Goal: Transaction & Acquisition: Book appointment/travel/reservation

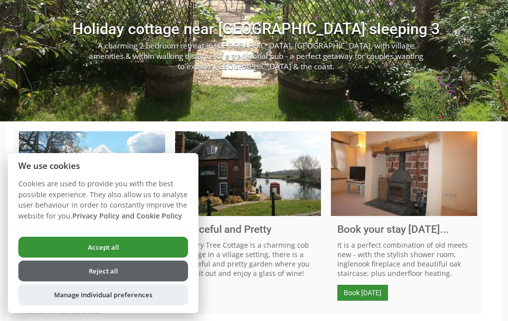
scroll to position [128, 0]
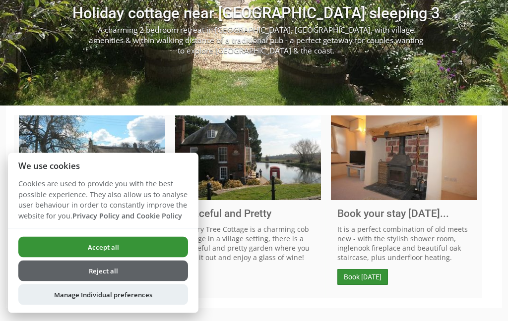
click at [133, 306] on button "Manage Individual preferences" at bounding box center [103, 295] width 170 height 21
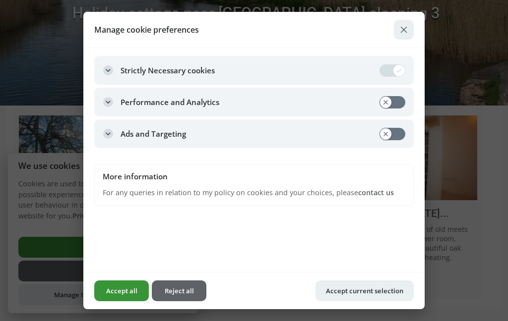
click at [347, 302] on button "Accept current selection" at bounding box center [365, 291] width 98 height 21
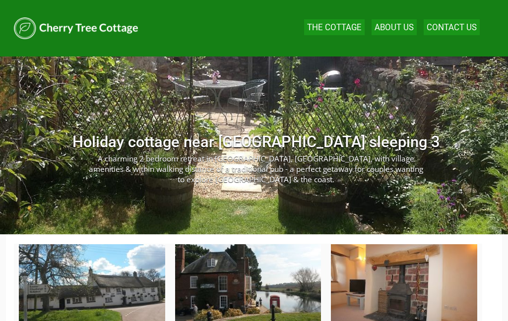
click at [333, 28] on link "The Cottage" at bounding box center [334, 27] width 55 height 10
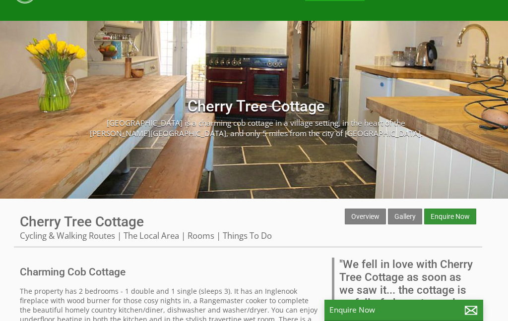
scroll to position [35, 0]
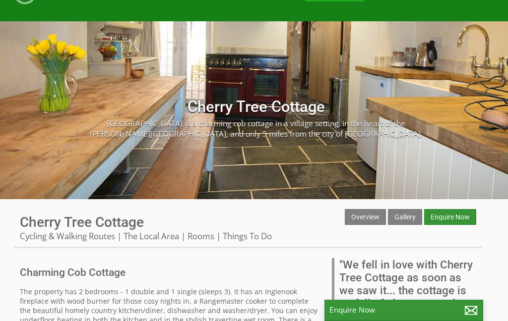
click at [409, 218] on link "Gallery" at bounding box center [405, 217] width 34 height 16
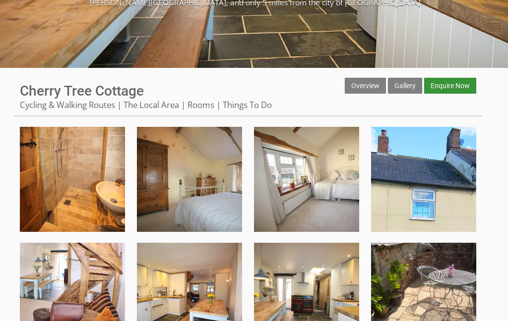
scroll to position [166, 0]
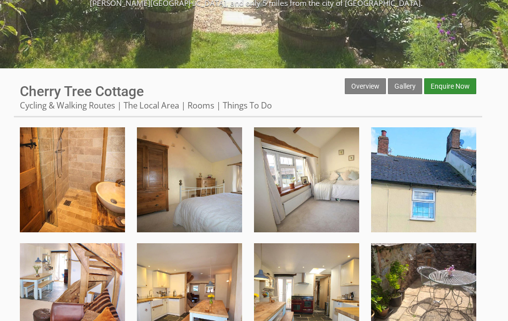
click at [203, 100] on link "Rooms" at bounding box center [201, 105] width 27 height 11
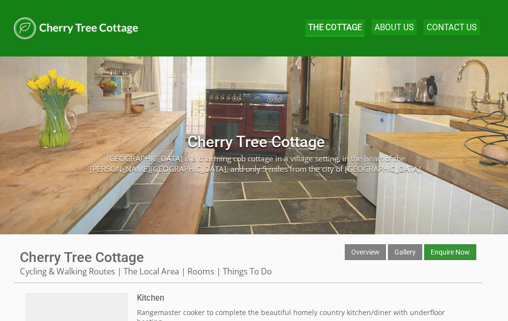
click at [458, 254] on link "Enquire Now" at bounding box center [450, 253] width 52 height 16
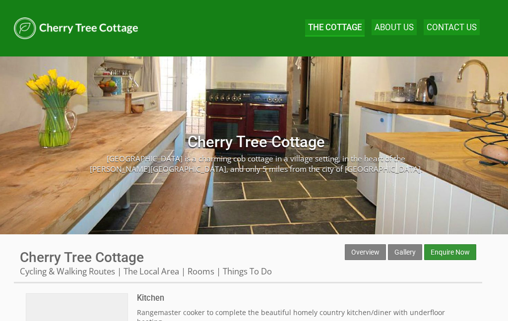
scroll to position [166, 0]
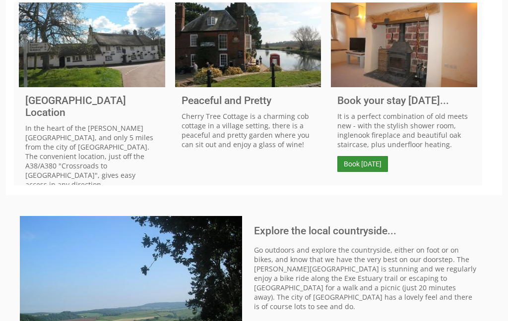
click at [369, 169] on link "Book [DATE]" at bounding box center [362, 164] width 51 height 16
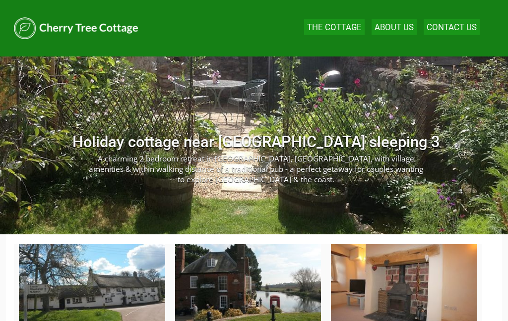
click at [210, 167] on p "A charming 2 bedroom retreat in [GEOGRAPHIC_DATA], [GEOGRAPHIC_DATA], with vill…" at bounding box center [255, 169] width 339 height 31
click at [215, 167] on p "A charming 2 bedroom retreat in [GEOGRAPHIC_DATA], [GEOGRAPHIC_DATA], with vill…" at bounding box center [255, 169] width 339 height 31
click at [225, 149] on h2 "Holiday cottage near [GEOGRAPHIC_DATA] sleeping 3" at bounding box center [256, 142] width 484 height 18
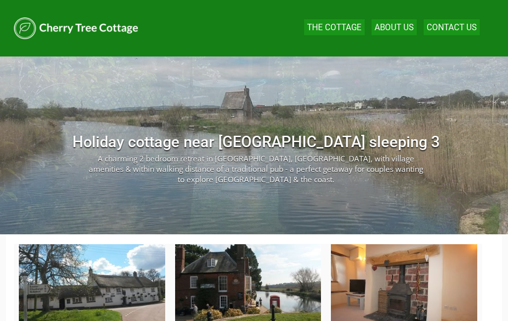
click at [322, 31] on link "The Cottage" at bounding box center [334, 27] width 55 height 10
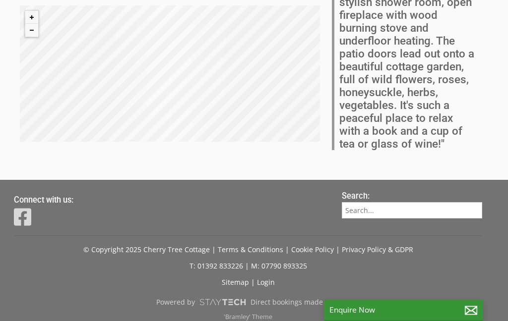
scroll to position [462, 0]
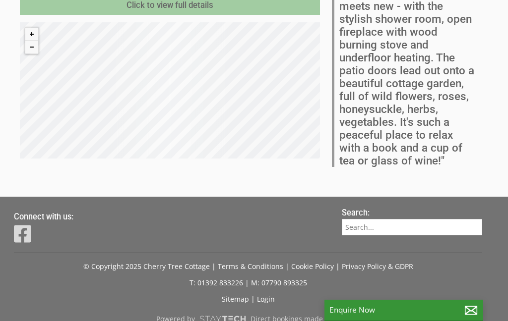
click at [363, 316] on p "Enquire Now" at bounding box center [403, 310] width 149 height 10
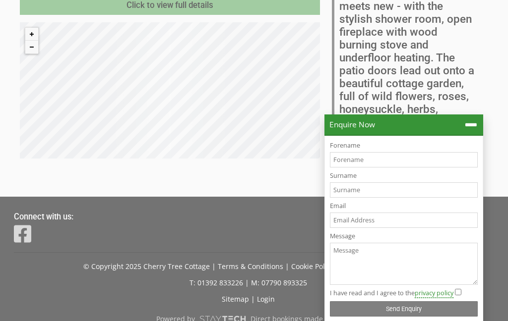
scroll to position [480, 0]
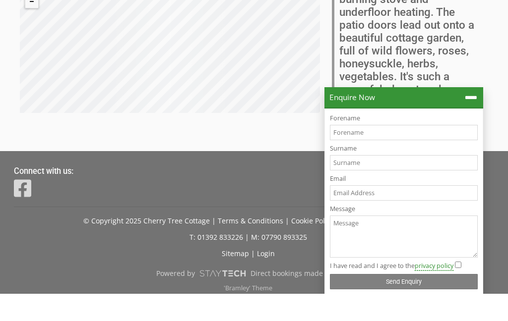
click at [179, 206] on div at bounding box center [173, 217] width 318 height 22
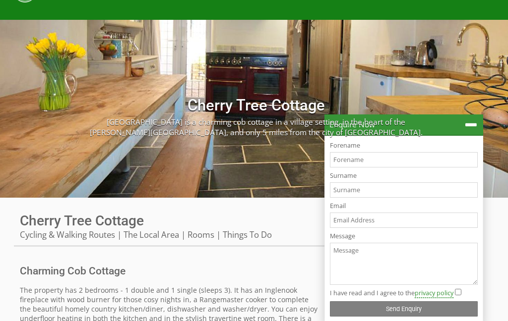
scroll to position [0, 0]
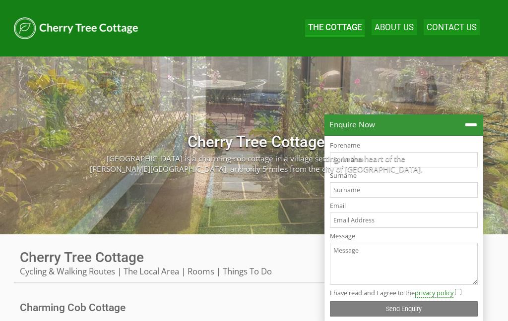
click at [398, 28] on link "About Us" at bounding box center [394, 27] width 39 height 10
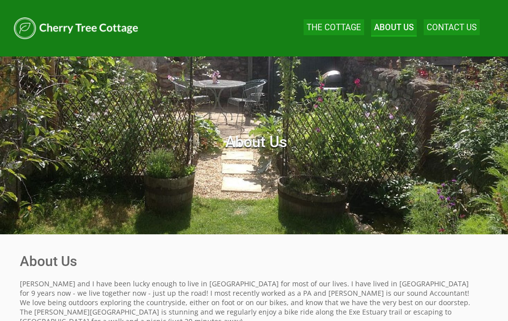
click at [332, 29] on link "The Cottage" at bounding box center [334, 27] width 55 height 10
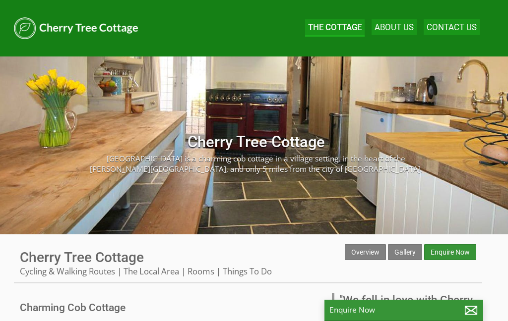
click at [224, 175] on p "[GEOGRAPHIC_DATA] is a charming cob cottage in a village setting, in the heart …" at bounding box center [255, 164] width 339 height 21
click at [401, 246] on link "Gallery" at bounding box center [405, 253] width 34 height 16
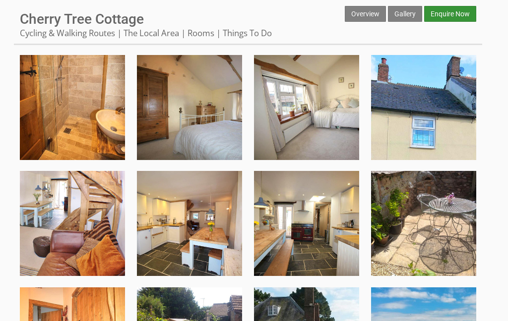
scroll to position [239, 0]
click at [184, 114] on img at bounding box center [189, 107] width 105 height 105
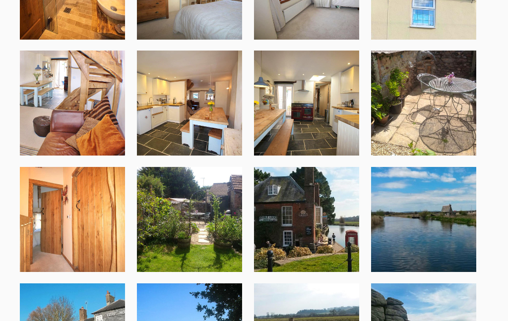
scroll to position [360, 0]
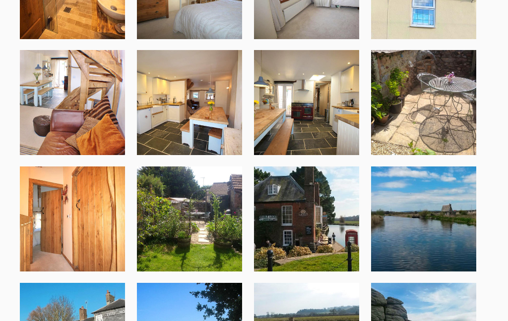
click at [307, 233] on img at bounding box center [306, 219] width 105 height 105
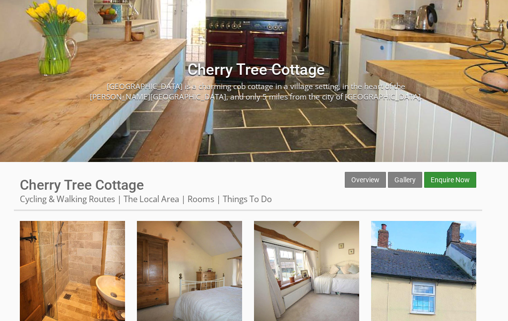
scroll to position [0, 0]
